Goal: Task Accomplishment & Management: Complete application form

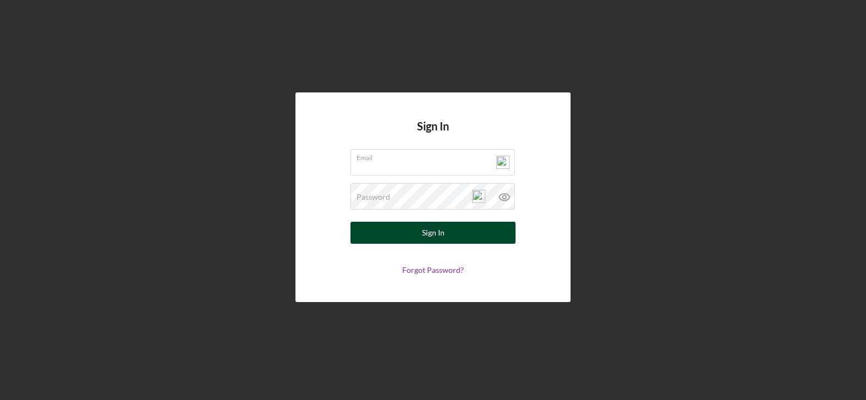
type input "[PERSON_NAME][EMAIL_ADDRESS][DOMAIN_NAME]"
click at [436, 235] on div "Sign In" at bounding box center [433, 233] width 23 height 22
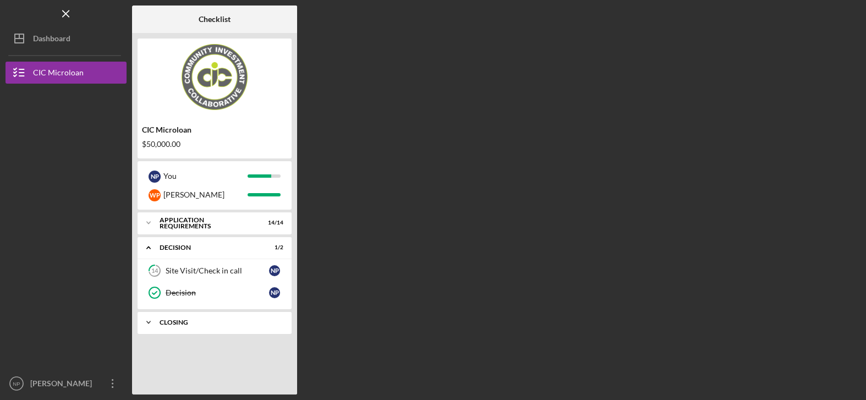
click at [201, 325] on div "CLOSING" at bounding box center [219, 322] width 118 height 7
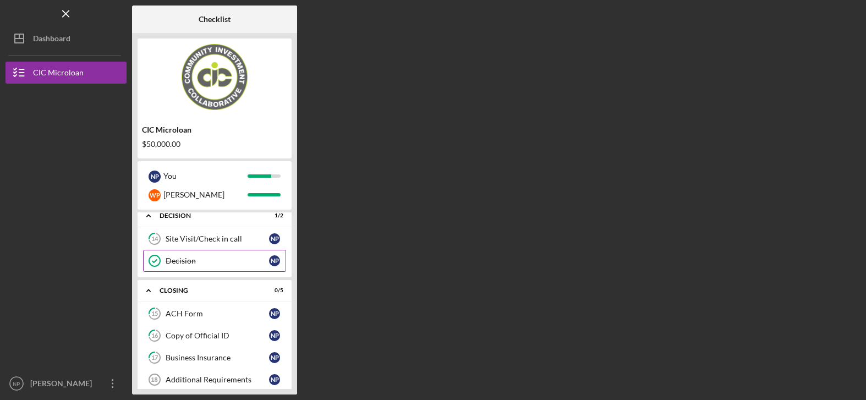
scroll to position [67, 0]
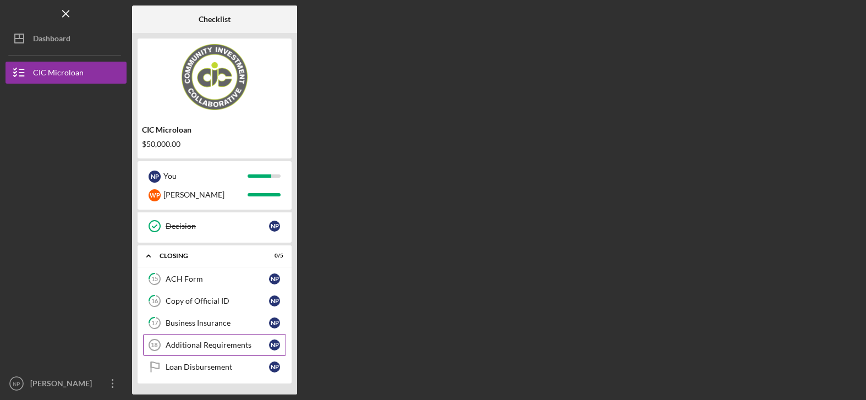
click at [231, 347] on div "Additional Requirements" at bounding box center [217, 345] width 103 height 9
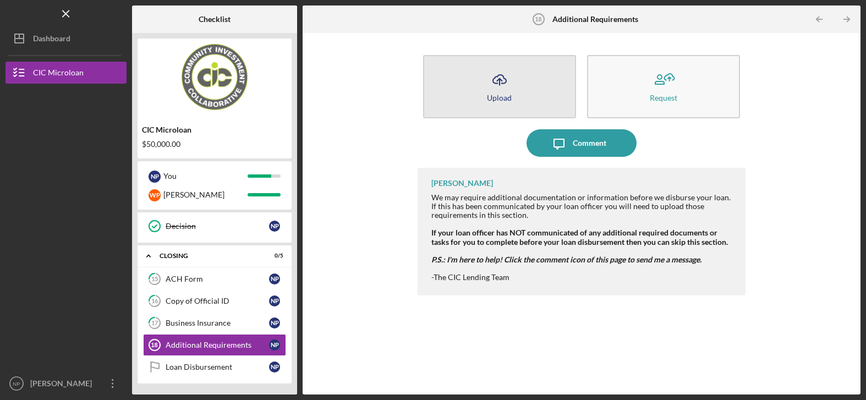
click at [499, 100] on div "Upload" at bounding box center [499, 98] width 25 height 8
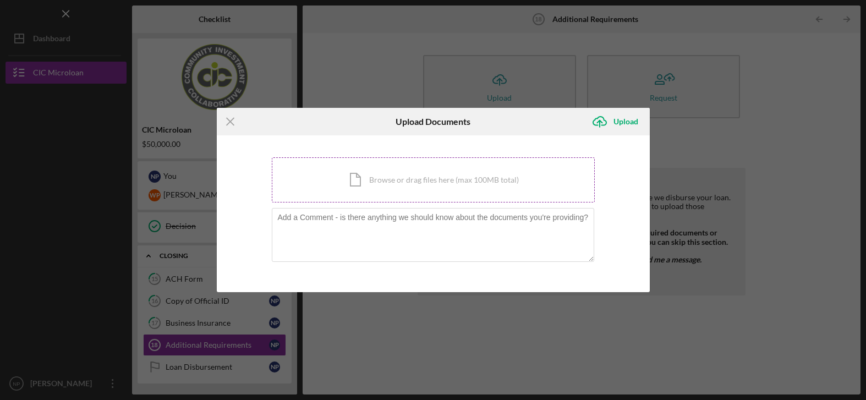
click at [410, 185] on div "Icon/Document Browse or drag files here (max 100MB total) Tap to choose files o…" at bounding box center [433, 179] width 323 height 45
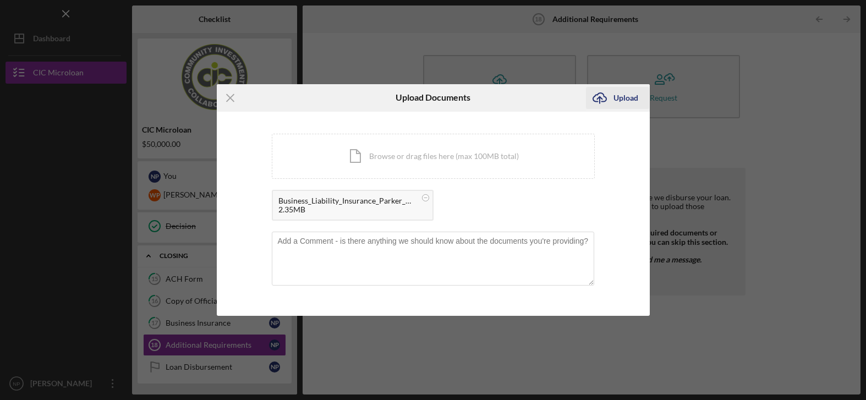
click at [625, 97] on div "Upload" at bounding box center [625, 98] width 25 height 22
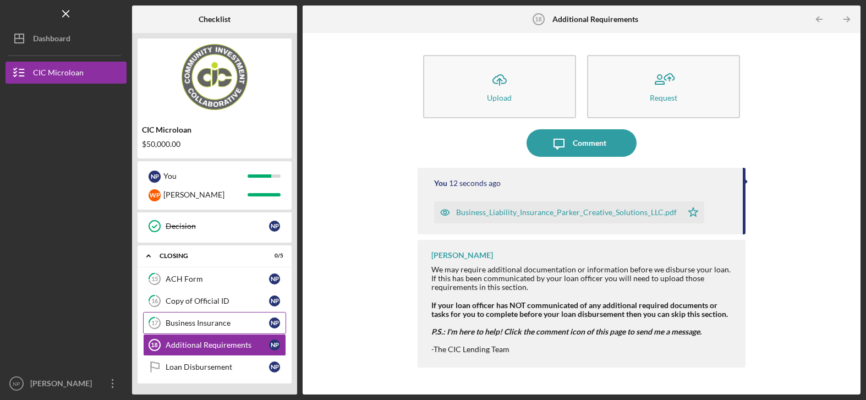
click at [217, 325] on div "Business Insurance" at bounding box center [217, 323] width 103 height 9
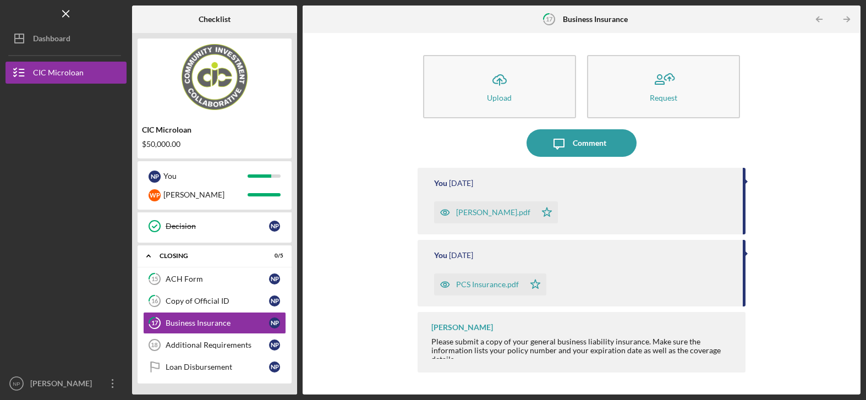
click at [510, 289] on div "PCS Insurance.pdf" at bounding box center [487, 284] width 63 height 9
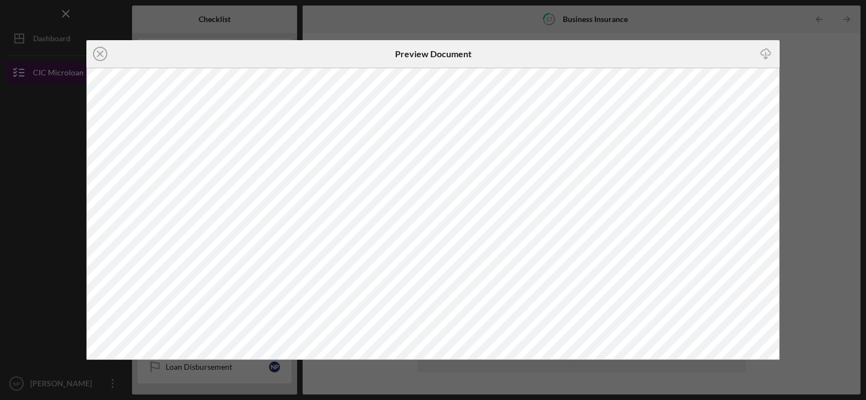
drag, startPoint x: 101, startPoint y: 53, endPoint x: 108, endPoint y: 74, distance: 21.9
click at [101, 53] on line at bounding box center [100, 54] width 6 height 6
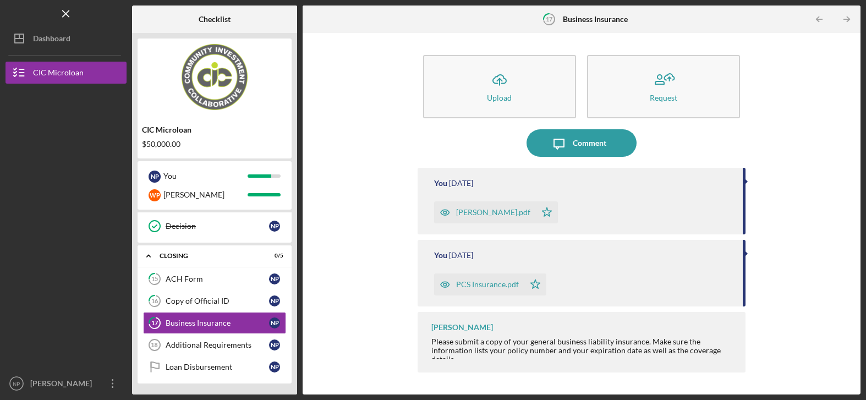
click at [536, 284] on icon "Icon/Star" at bounding box center [535, 284] width 22 height 22
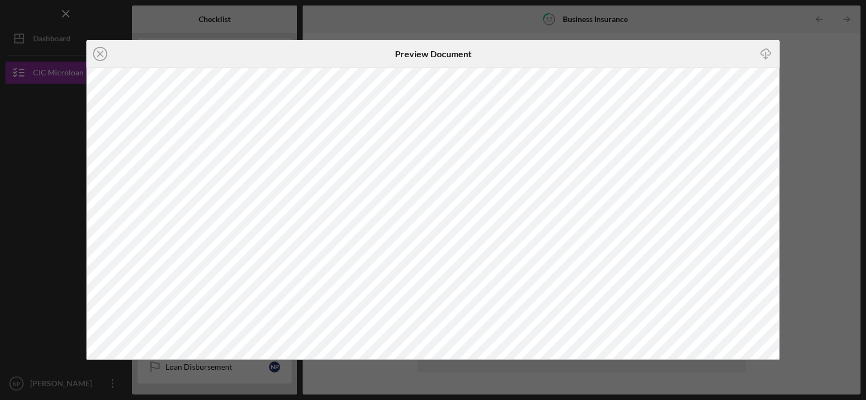
click at [769, 51] on icon "button" at bounding box center [765, 52] width 9 height 6
click at [107, 52] on circle at bounding box center [100, 53] width 13 height 13
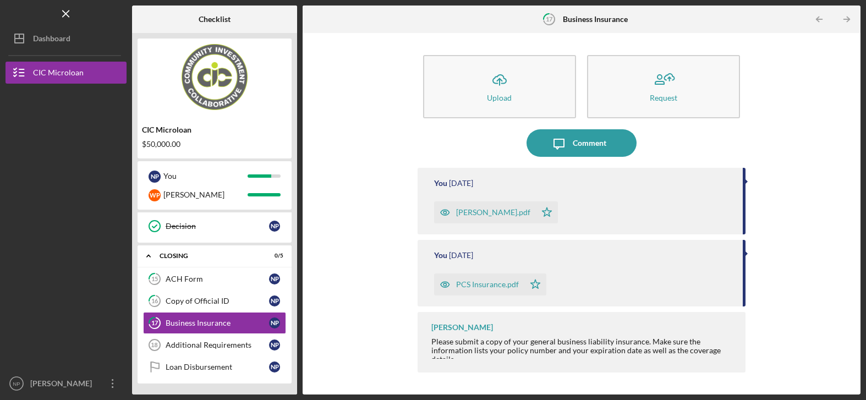
click at [501, 343] on div "Please submit a copy of your general business liability insurance. Make sure th…" at bounding box center [582, 350] width 303 height 26
click at [588, 141] on div "Comment" at bounding box center [590, 143] width 34 height 28
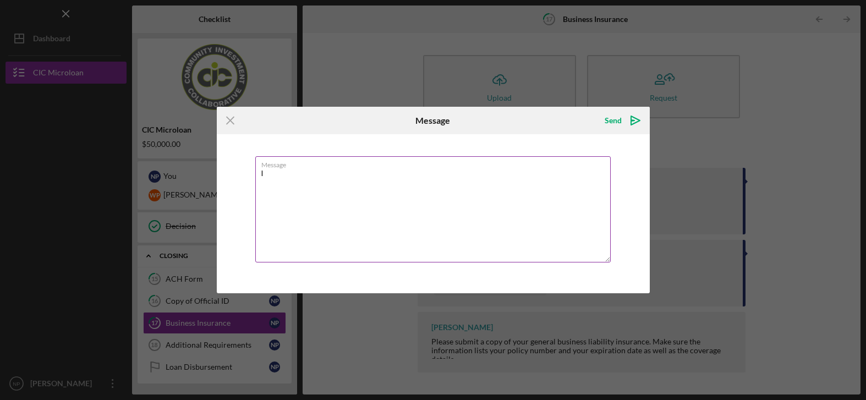
type textarea "I"
type textarea "E"
type textarea "i"
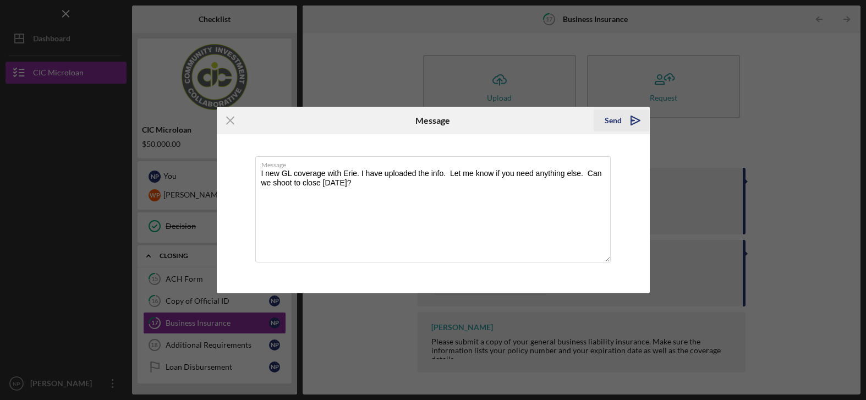
type textarea "I new GL coverage with Erie. I have uploaded the info. Let me know if you need …"
click at [613, 121] on div "Send" at bounding box center [613, 120] width 17 height 22
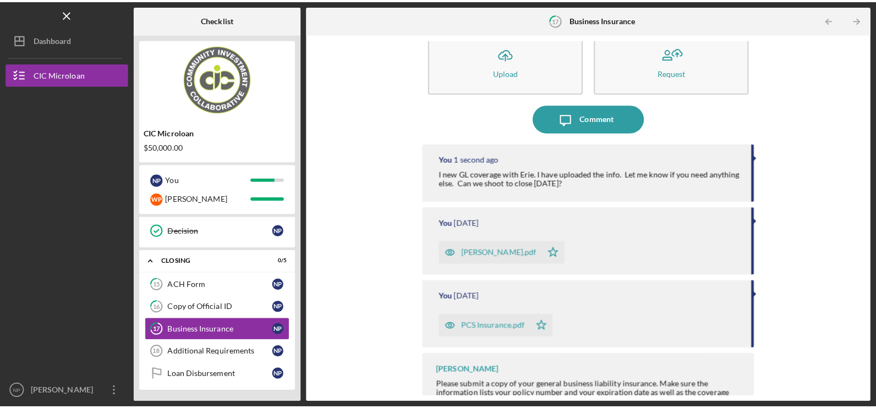
scroll to position [40, 0]
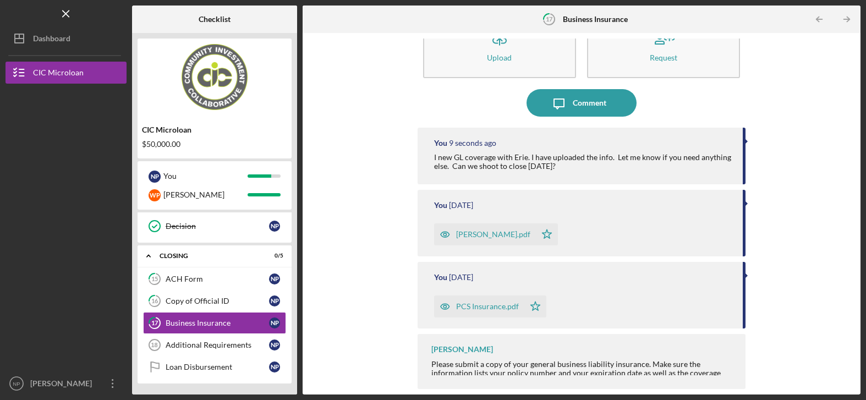
drag, startPoint x: 742, startPoint y: 280, endPoint x: 744, endPoint y: 314, distance: 34.2
click at [744, 314] on div "Icon/Upload Upload Request Icon/Message Comment You 9 seconds ago I new GL cove…" at bounding box center [581, 214] width 547 height 350
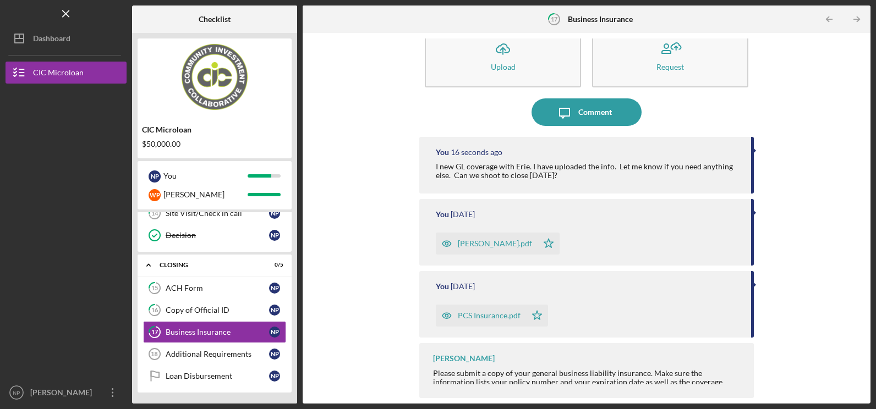
scroll to position [31, 0]
click at [213, 357] on div "Additional Requirements" at bounding box center [217, 354] width 103 height 9
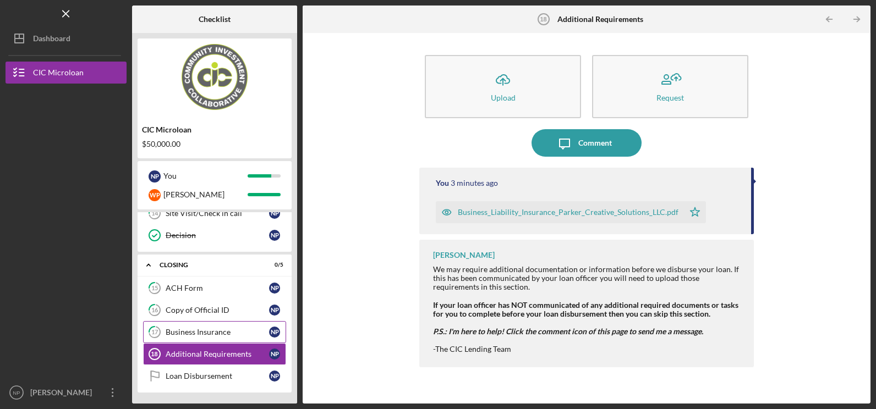
click at [212, 337] on div "Business Insurance" at bounding box center [217, 332] width 103 height 9
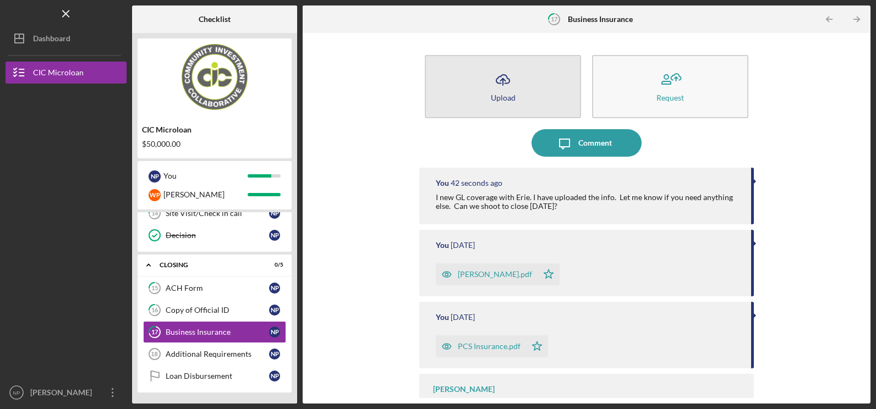
click at [513, 96] on button "Icon/Upload Upload" at bounding box center [503, 86] width 156 height 63
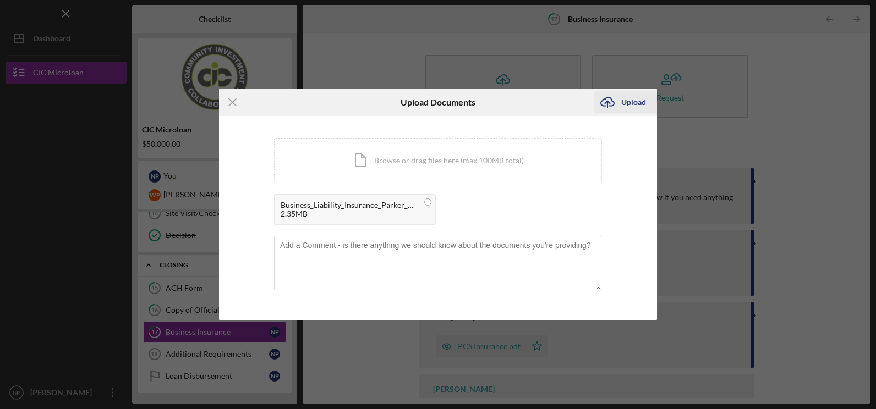
click at [631, 101] on div "Upload" at bounding box center [633, 102] width 25 height 22
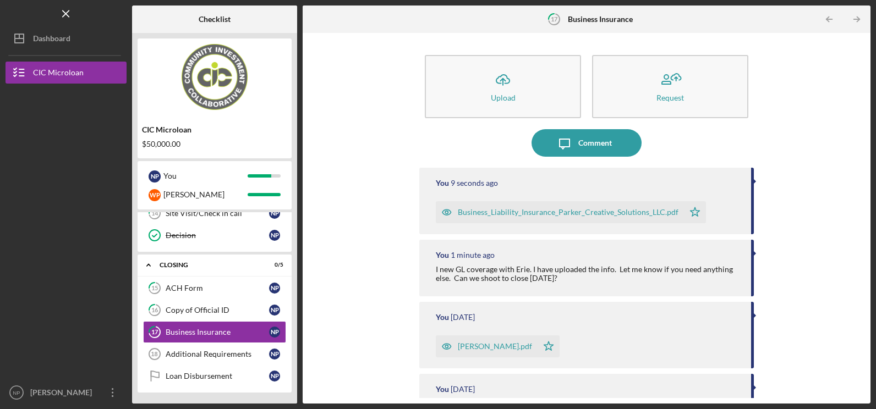
click at [534, 271] on div "I new GL coverage with Erie. I have uploaded the info. Let me know if you need …" at bounding box center [588, 274] width 304 height 18
click at [593, 147] on div "Comment" at bounding box center [595, 143] width 34 height 28
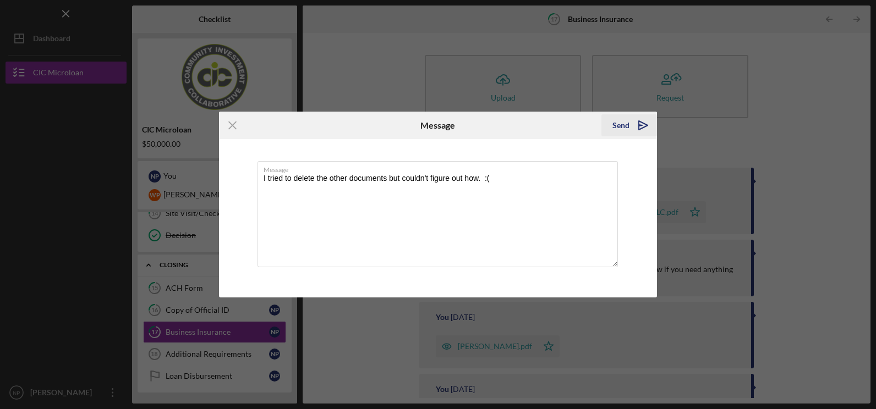
type textarea "I tried to delete the other documents but couldn't figure out how. :("
click at [622, 128] on div "Send" at bounding box center [620, 125] width 17 height 22
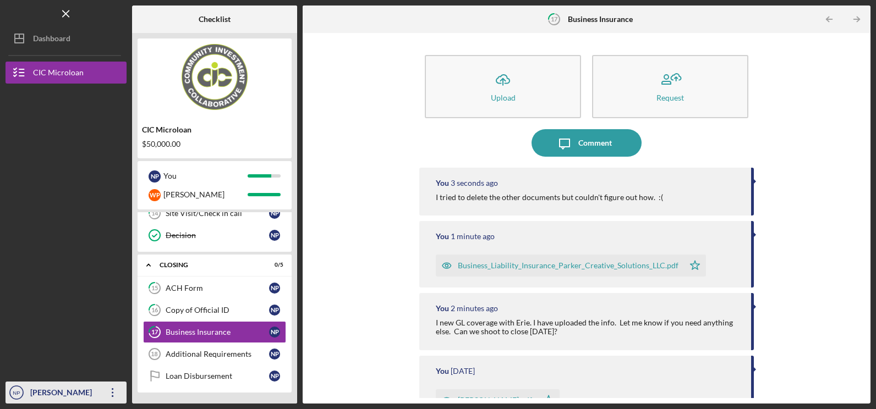
click at [113, 392] on icon "button" at bounding box center [113, 392] width 2 height 9
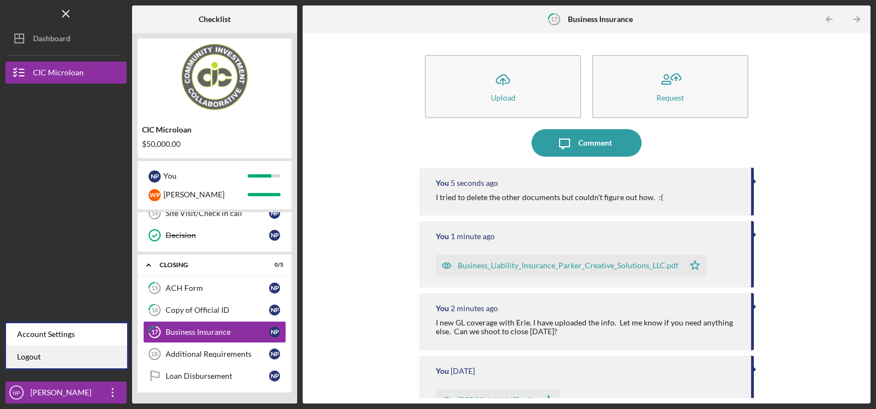
click at [81, 355] on link "Logout" at bounding box center [66, 357] width 121 height 23
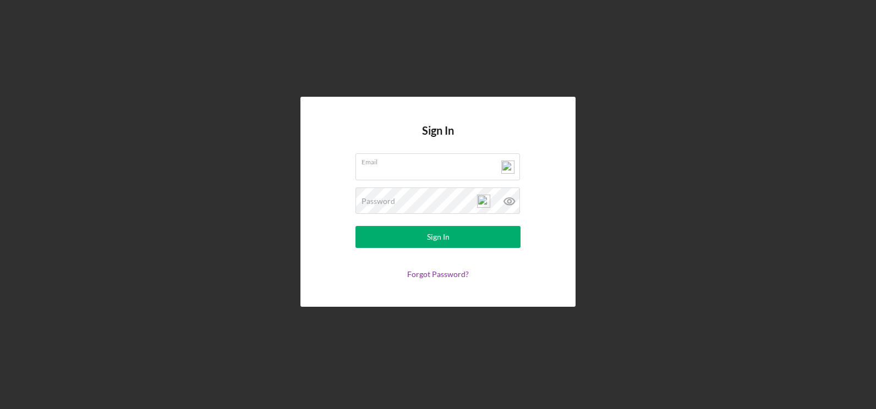
type input "[PERSON_NAME][EMAIL_ADDRESS][DOMAIN_NAME]"
